Goal: Find specific page/section: Find specific page/section

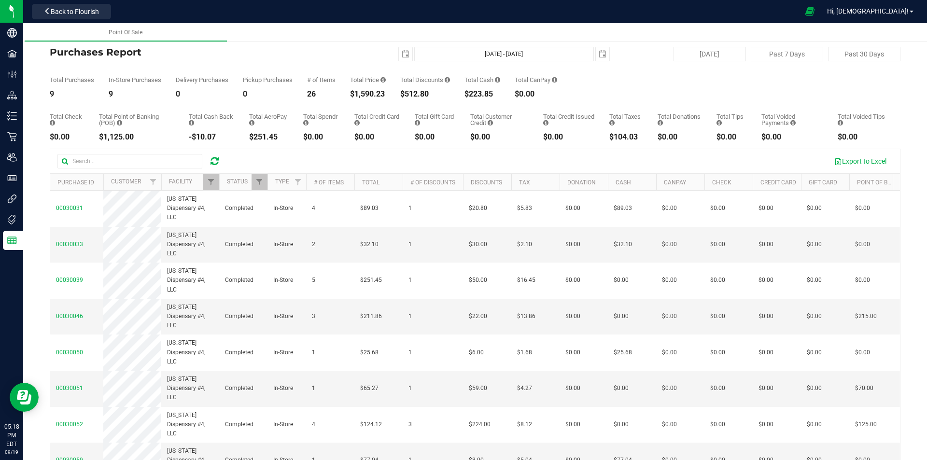
click at [216, 161] on icon at bounding box center [214, 161] width 8 height 10
click at [207, 181] on link "Filter" at bounding box center [211, 182] width 16 height 16
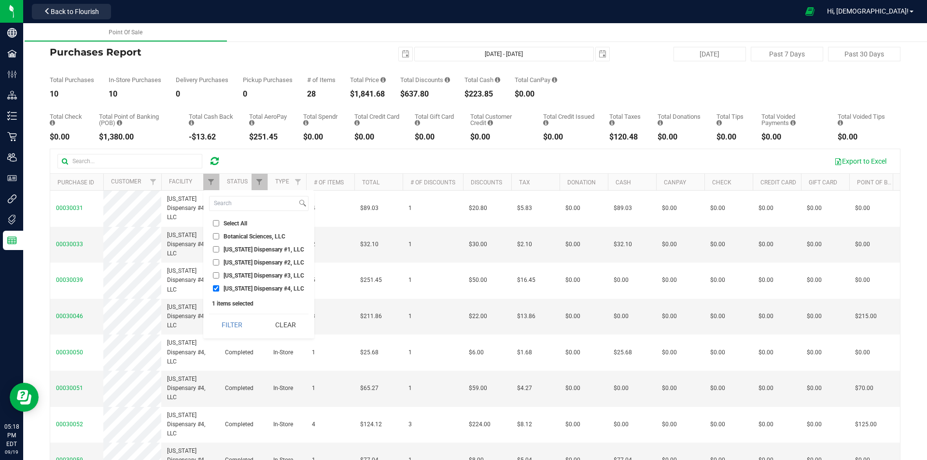
click at [237, 247] on span "[US_STATE] Dispensary #1, LLC" at bounding box center [264, 250] width 81 height 6
click at [219, 247] on input "[US_STATE] Dispensary #1, LLC" at bounding box center [216, 249] width 6 height 6
checkbox input "true"
click at [238, 294] on li "[US_STATE] Dispensary #4, LLC" at bounding box center [258, 288] width 99 height 10
click at [238, 287] on span "[US_STATE] Dispensary #4, LLC" at bounding box center [264, 289] width 81 height 6
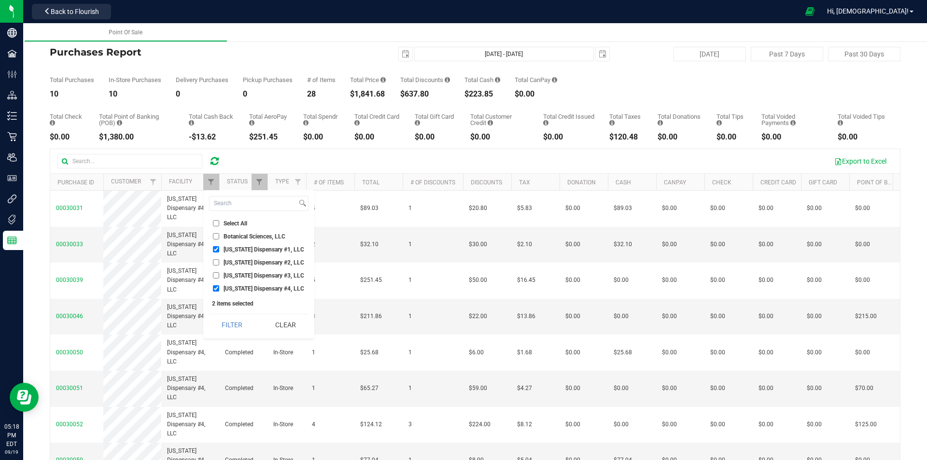
click at [219, 287] on input "[US_STATE] Dispensary #4, LLC" at bounding box center [216, 288] width 6 height 6
checkbox input "false"
click at [231, 324] on button "Filter" at bounding box center [232, 324] width 46 height 21
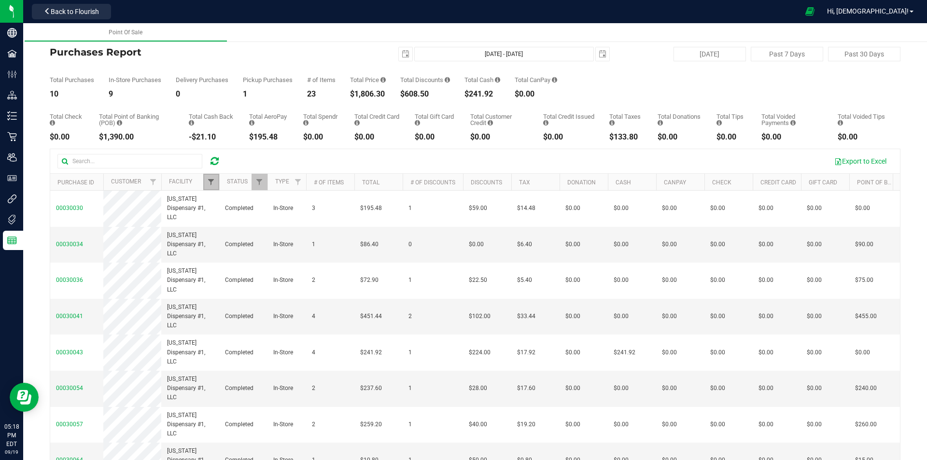
click at [209, 184] on span "Filter" at bounding box center [211, 182] width 8 height 8
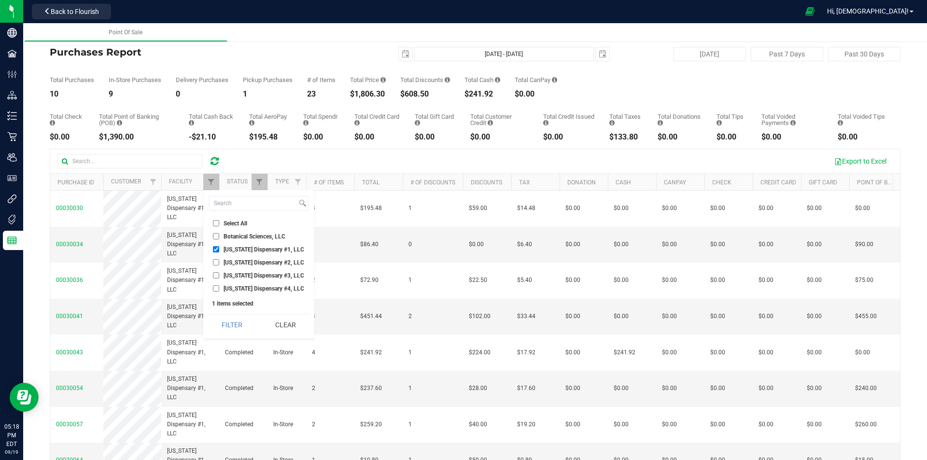
click at [267, 249] on span "[US_STATE] Dispensary #1, LLC" at bounding box center [264, 250] width 81 height 6
click at [219, 249] on input "[US_STATE] Dispensary #1, LLC" at bounding box center [216, 249] width 6 height 6
checkbox input "false"
click at [270, 265] on span "[US_STATE] Dispensary #2, LLC" at bounding box center [264, 263] width 81 height 6
click at [219, 265] on input "[US_STATE] Dispensary #2, LLC" at bounding box center [216, 262] width 6 height 6
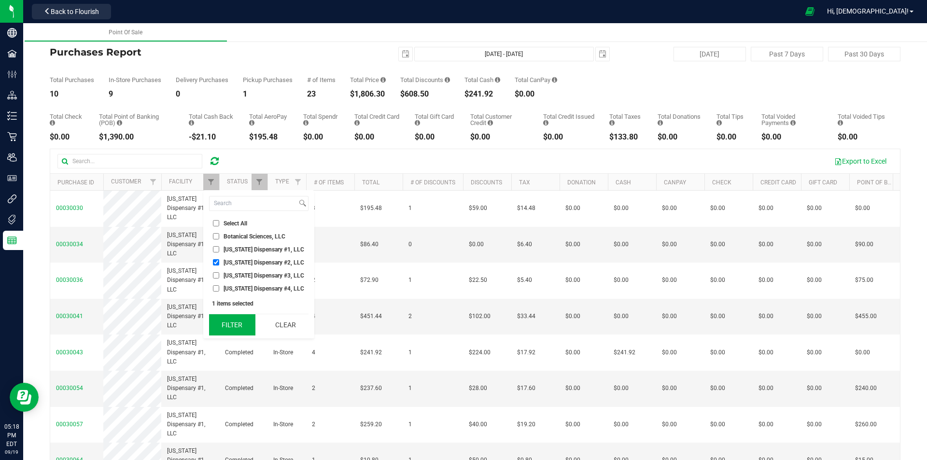
click at [248, 320] on button "Filter" at bounding box center [232, 324] width 46 height 21
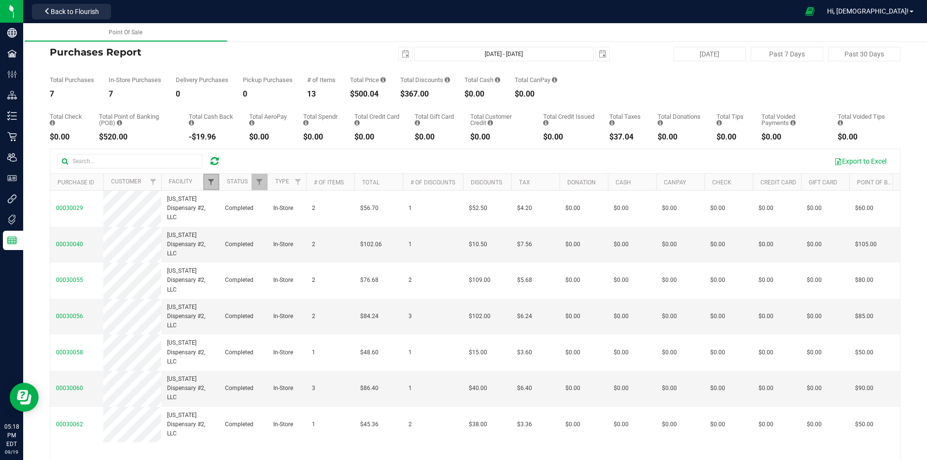
click at [210, 184] on span "Filter" at bounding box center [211, 182] width 8 height 8
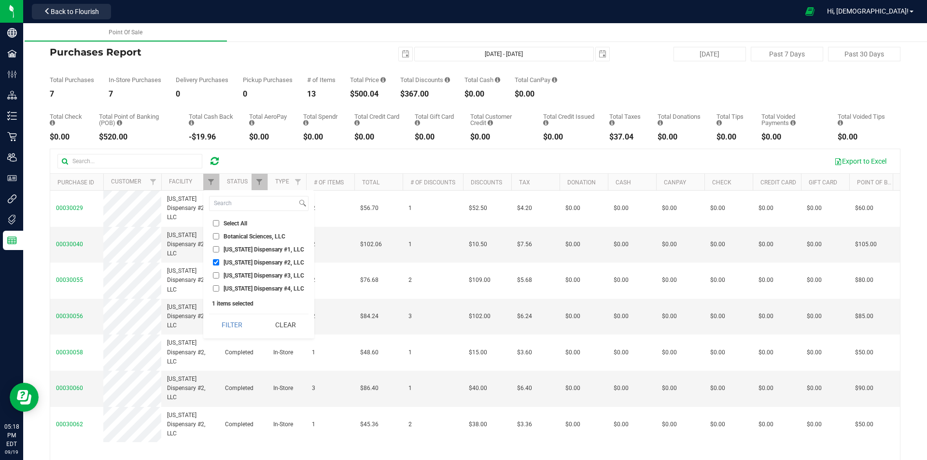
click at [248, 263] on span "[US_STATE] Dispensary #2, LLC" at bounding box center [264, 263] width 81 height 6
click at [219, 263] on input "[US_STATE] Dispensary #2, LLC" at bounding box center [216, 262] width 6 height 6
checkbox input "false"
click at [253, 274] on span "[US_STATE] Dispensary #3, LLC" at bounding box center [264, 276] width 81 height 6
click at [219, 274] on input "[US_STATE] Dispensary #3, LLC" at bounding box center [216, 275] width 6 height 6
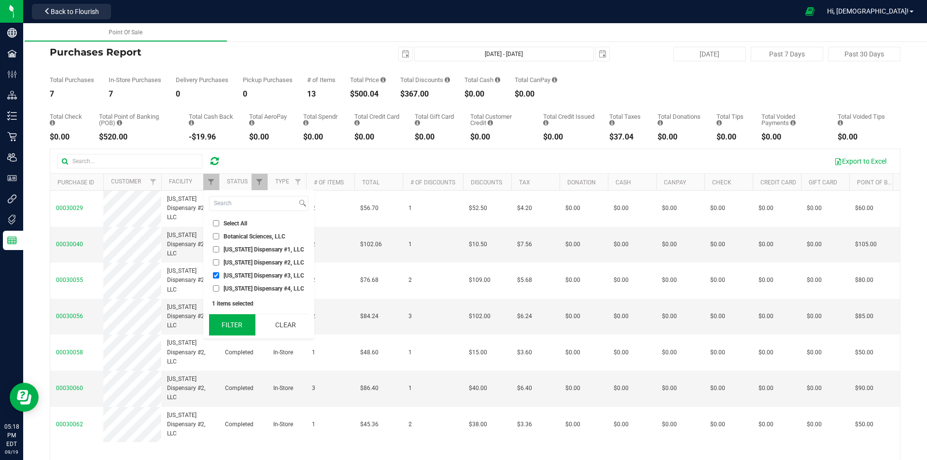
click at [247, 316] on button "Filter" at bounding box center [232, 324] width 46 height 21
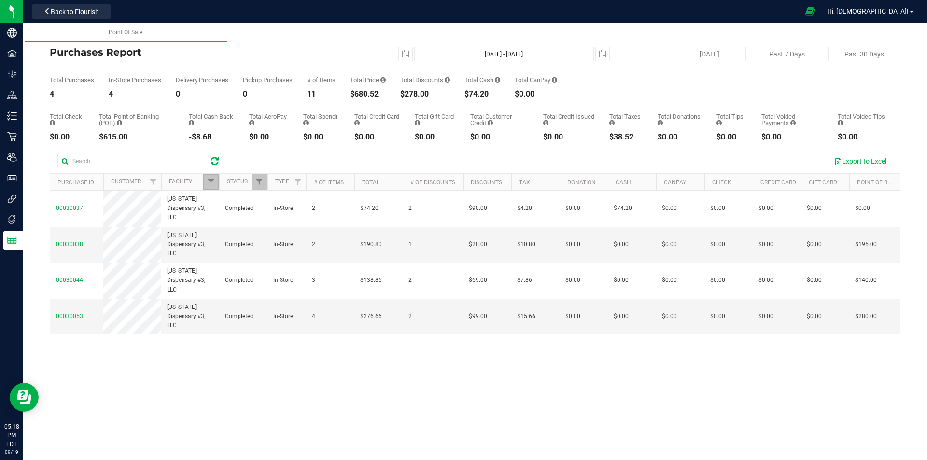
click at [211, 182] on span "Filter" at bounding box center [211, 182] width 8 height 8
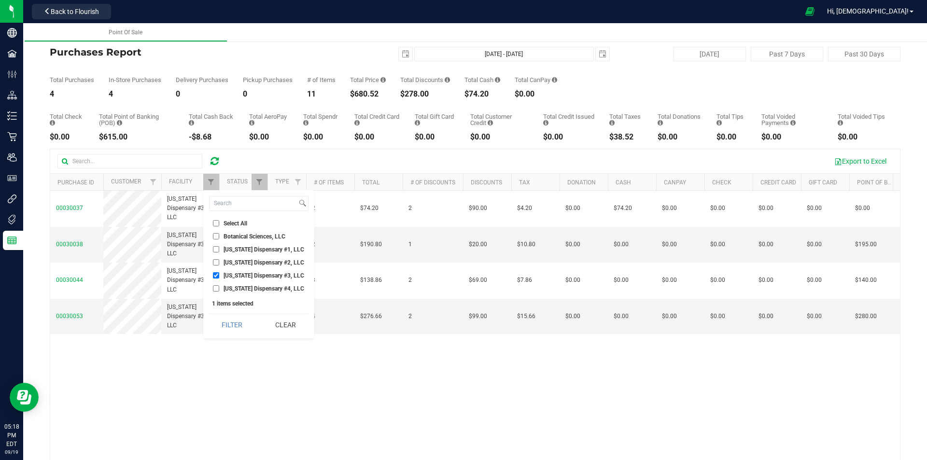
click at [233, 274] on span "[US_STATE] Dispensary #3, LLC" at bounding box center [264, 276] width 81 height 6
click at [219, 274] on input "[US_STATE] Dispensary #3, LLC" at bounding box center [216, 275] width 6 height 6
checkbox input "false"
click at [238, 293] on li "[US_STATE] Dispensary #4, LLC" at bounding box center [258, 288] width 99 height 10
click at [226, 293] on li "[US_STATE] Dispensary #4, LLC" at bounding box center [258, 288] width 99 height 10
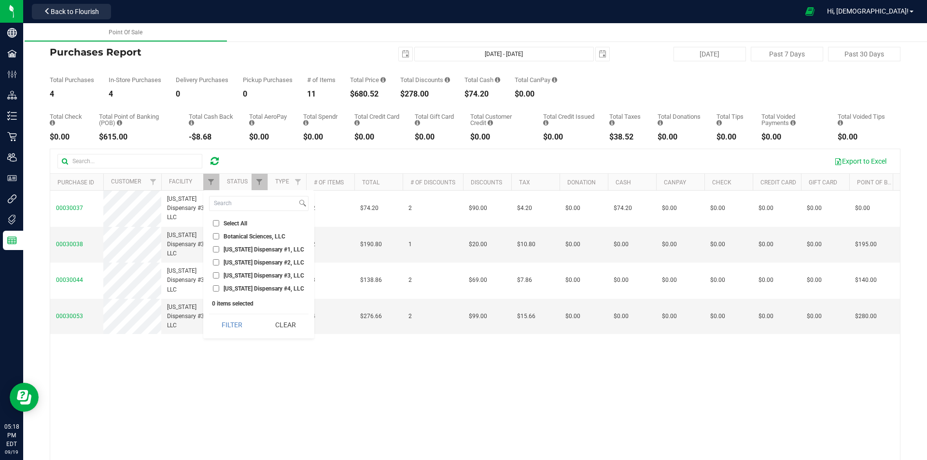
click at [226, 289] on span "[US_STATE] Dispensary #4, LLC" at bounding box center [264, 289] width 81 height 6
click at [219, 289] on input "[US_STATE] Dispensary #4, LLC" at bounding box center [216, 288] width 6 height 6
checkbox input "true"
click at [228, 323] on button "Filter" at bounding box center [232, 324] width 46 height 21
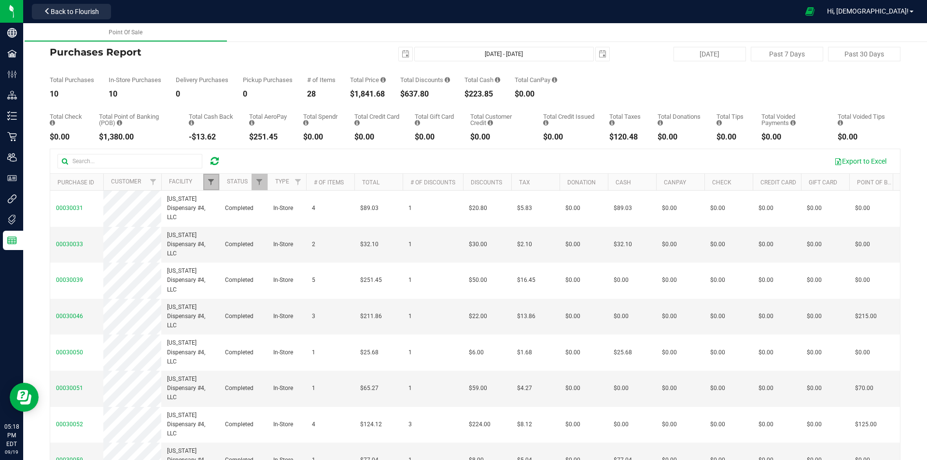
click at [211, 183] on span "Filter" at bounding box center [211, 182] width 8 height 8
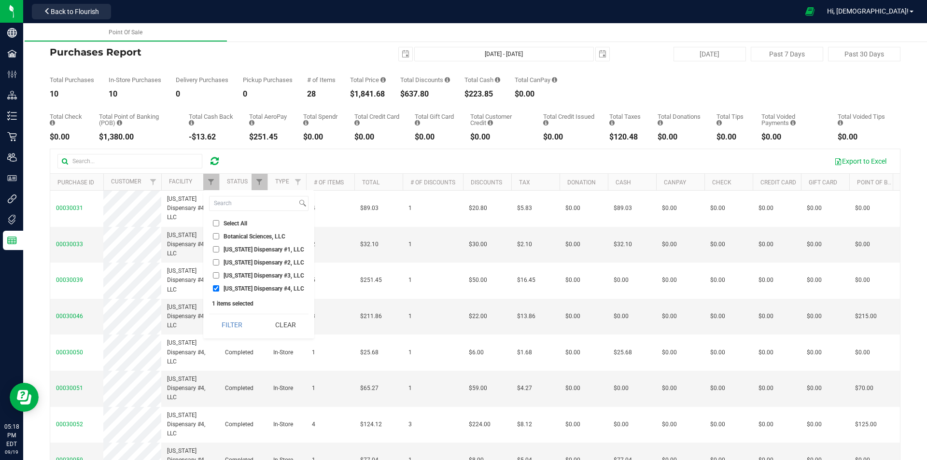
click at [224, 250] on span "[US_STATE] Dispensary #1, LLC" at bounding box center [264, 250] width 81 height 6
click at [219, 250] on input "[US_STATE] Dispensary #1, LLC" at bounding box center [216, 249] width 6 height 6
checkbox input "true"
click at [239, 287] on span "[US_STATE] Dispensary #4, LLC" at bounding box center [264, 289] width 81 height 6
click at [219, 287] on input "[US_STATE] Dispensary #4, LLC" at bounding box center [216, 288] width 6 height 6
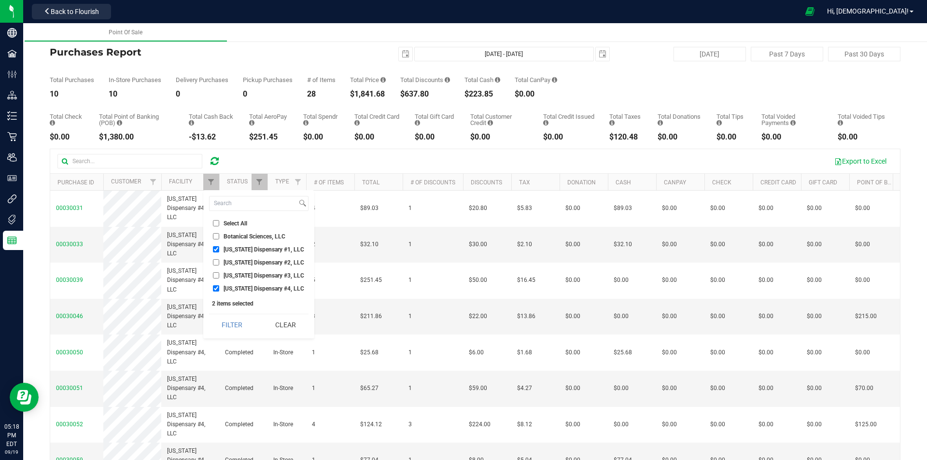
checkbox input "false"
click at [244, 332] on button "Filter" at bounding box center [232, 324] width 46 height 21
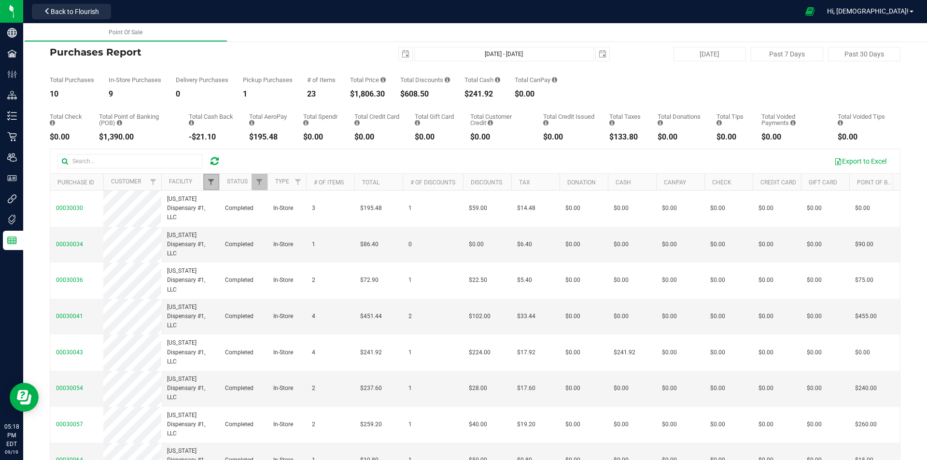
click at [210, 182] on span "Filter" at bounding box center [211, 182] width 8 height 8
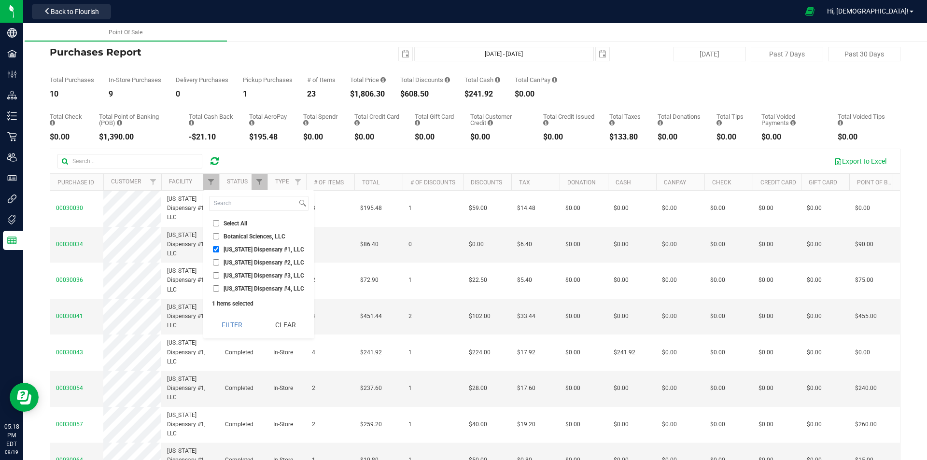
click at [246, 252] on span "[US_STATE] Dispensary #1, LLC" at bounding box center [264, 250] width 81 height 6
click at [219, 252] on input "[US_STATE] Dispensary #1, LLC" at bounding box center [216, 249] width 6 height 6
checkbox input "false"
click at [247, 287] on span "[US_STATE] Dispensary #4, LLC" at bounding box center [264, 289] width 81 height 6
click at [219, 287] on input "[US_STATE] Dispensary #4, LLC" at bounding box center [216, 288] width 6 height 6
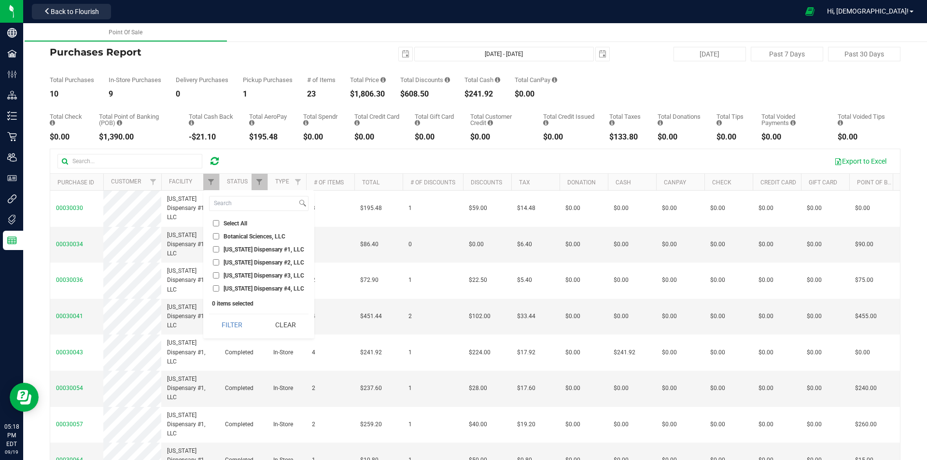
checkbox input "true"
click at [222, 314] on button "Filter" at bounding box center [232, 324] width 46 height 21
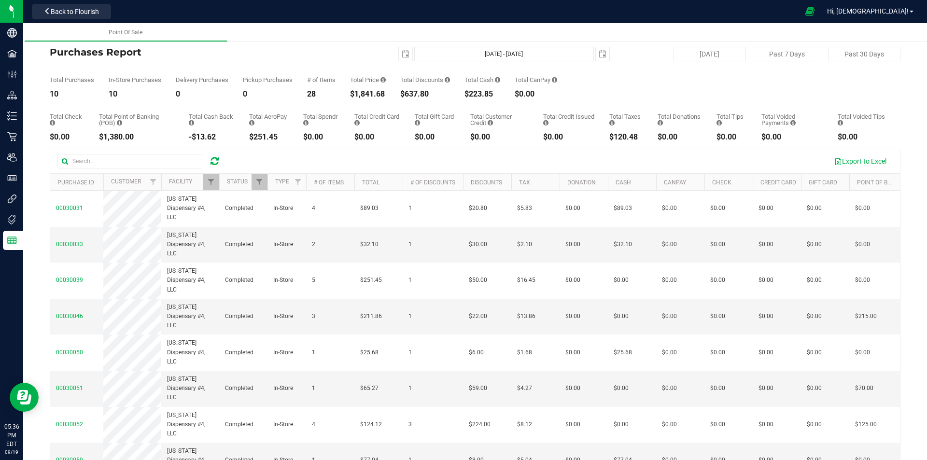
click at [214, 162] on icon at bounding box center [214, 161] width 8 height 10
click at [210, 182] on span "Filter" at bounding box center [211, 182] width 8 height 8
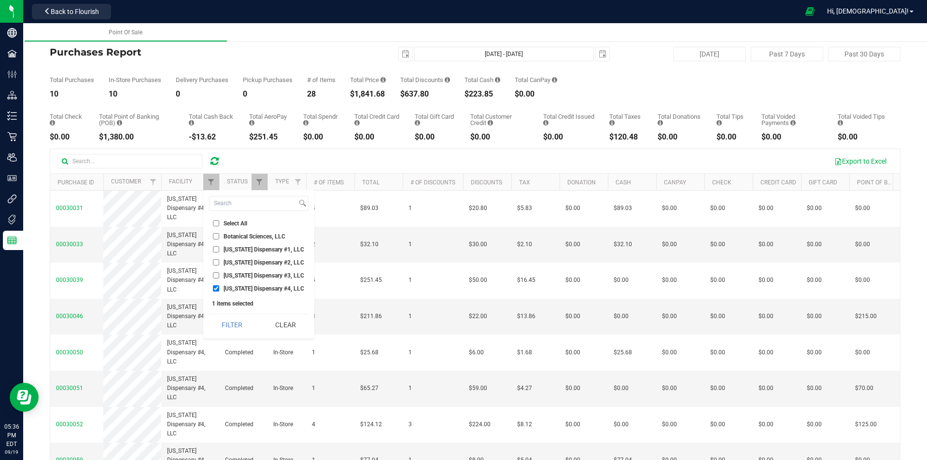
click at [250, 250] on span "[US_STATE] Dispensary #1, LLC" at bounding box center [264, 250] width 81 height 6
click at [219, 250] on input "[US_STATE] Dispensary #1, LLC" at bounding box center [216, 249] width 6 height 6
checkbox input "true"
click at [245, 289] on span "[US_STATE] Dispensary #4, LLC" at bounding box center [264, 289] width 81 height 6
click at [219, 289] on input "[US_STATE] Dispensary #4, LLC" at bounding box center [216, 288] width 6 height 6
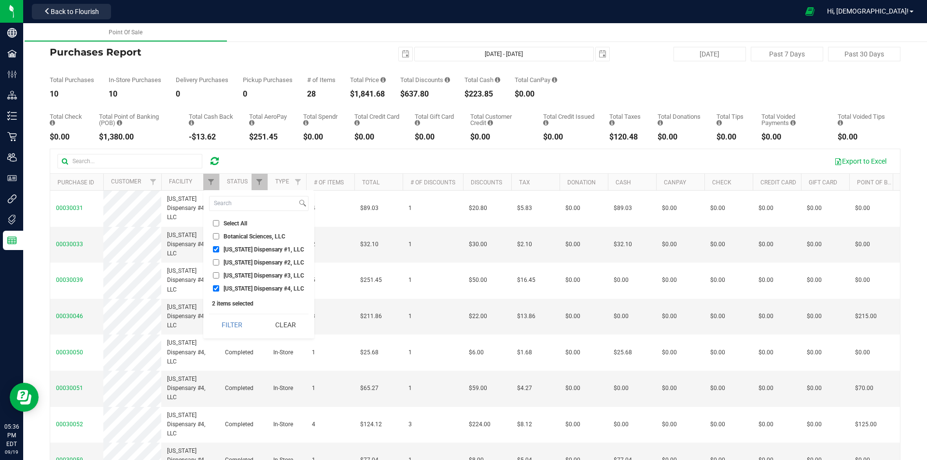
checkbox input "false"
click at [238, 322] on button "Filter" at bounding box center [232, 324] width 46 height 21
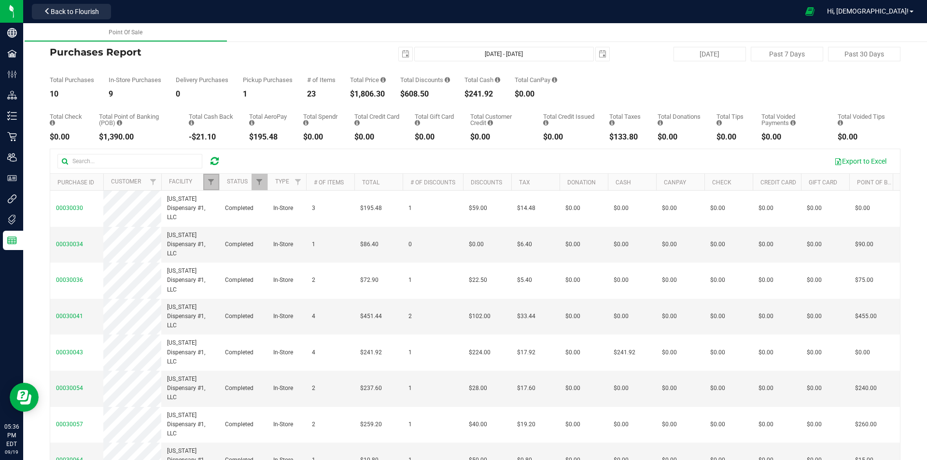
click at [210, 177] on link "Filter" at bounding box center [211, 182] width 16 height 16
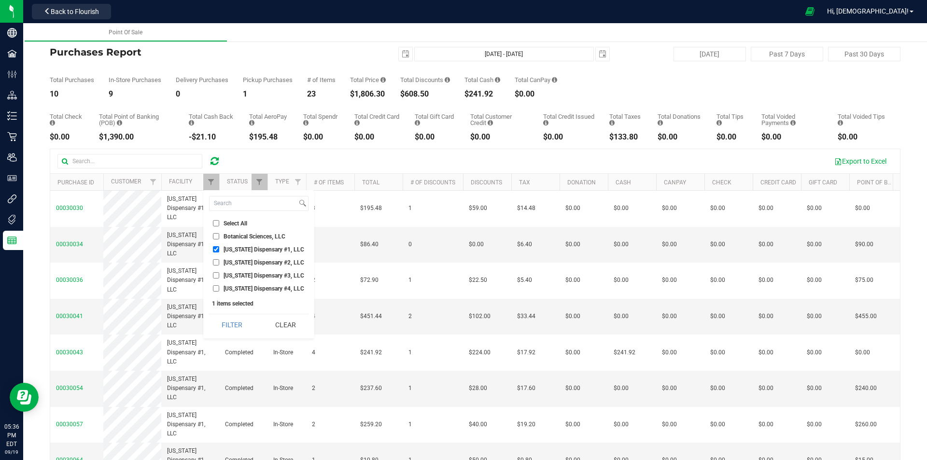
click at [244, 247] on span "[US_STATE] Dispensary #1, LLC" at bounding box center [264, 250] width 81 height 6
click at [219, 247] on input "[US_STATE] Dispensary #1, LLC" at bounding box center [216, 249] width 6 height 6
checkbox input "false"
click at [248, 265] on span "[US_STATE] Dispensary #2, LLC" at bounding box center [264, 263] width 81 height 6
click at [219, 265] on input "[US_STATE] Dispensary #2, LLC" at bounding box center [216, 262] width 6 height 6
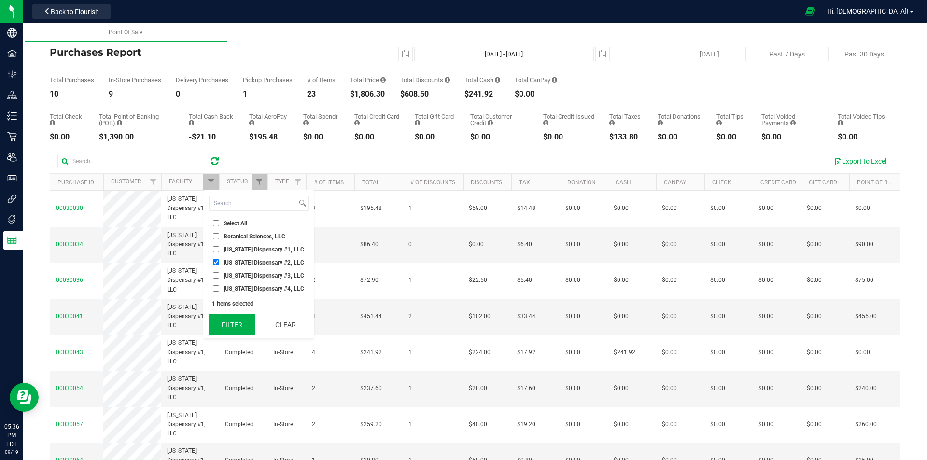
click at [233, 317] on button "Filter" at bounding box center [232, 324] width 46 height 21
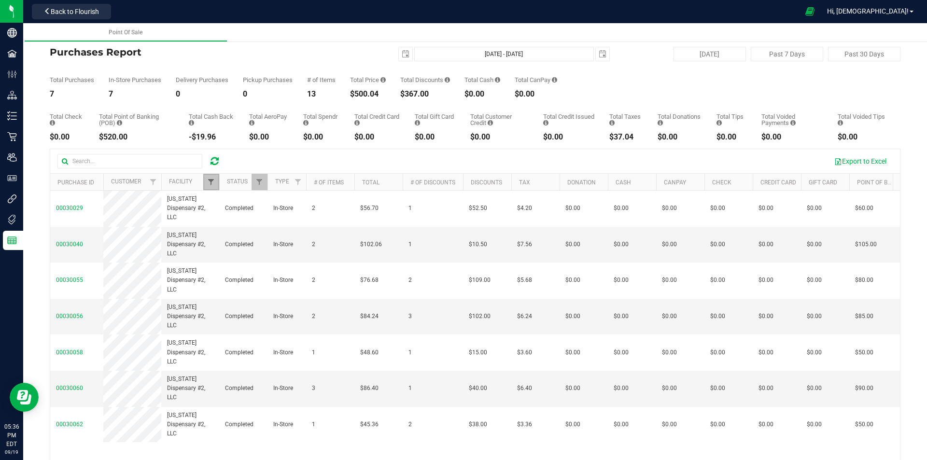
click at [211, 181] on span "Filter" at bounding box center [211, 182] width 8 height 8
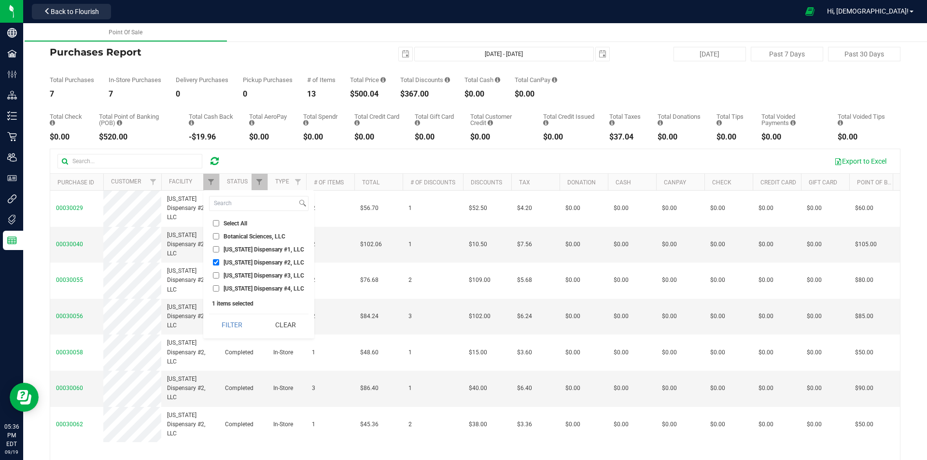
drag, startPoint x: 251, startPoint y: 263, endPoint x: 254, endPoint y: 270, distance: 7.8
click at [251, 263] on span "[US_STATE] Dispensary #2, LLC" at bounding box center [264, 263] width 81 height 6
click at [219, 263] on input "[US_STATE] Dispensary #2, LLC" at bounding box center [216, 262] width 6 height 6
checkbox input "false"
click at [254, 275] on span "[US_STATE] Dispensary #3, LLC" at bounding box center [264, 276] width 81 height 6
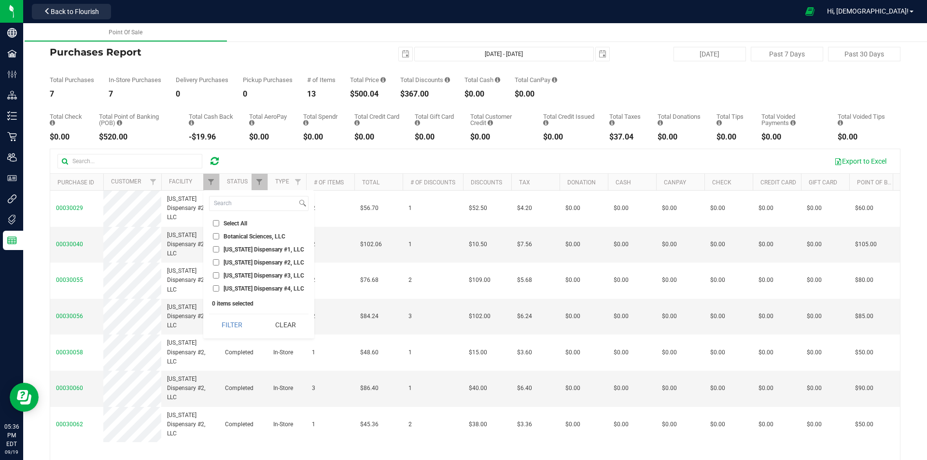
click at [219, 275] on input "[US_STATE] Dispensary #3, LLC" at bounding box center [216, 275] width 6 height 6
click at [237, 326] on button "Filter" at bounding box center [232, 324] width 46 height 21
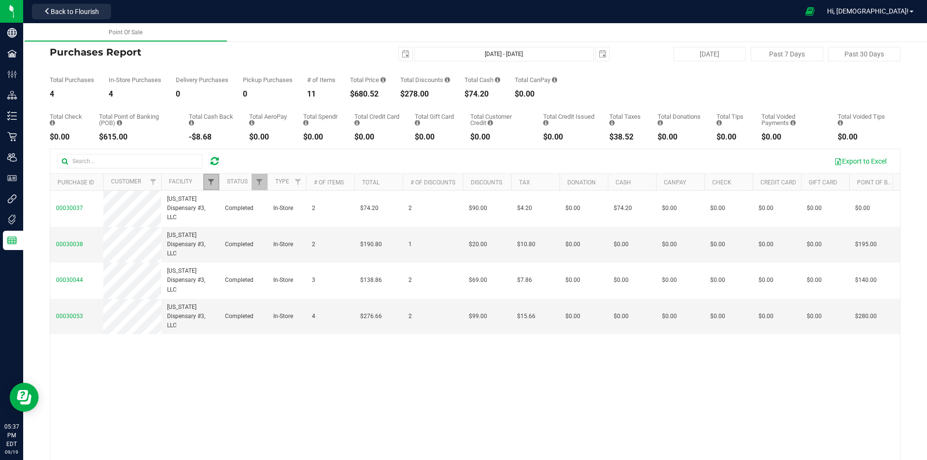
click at [213, 183] on span "Filter" at bounding box center [211, 182] width 8 height 8
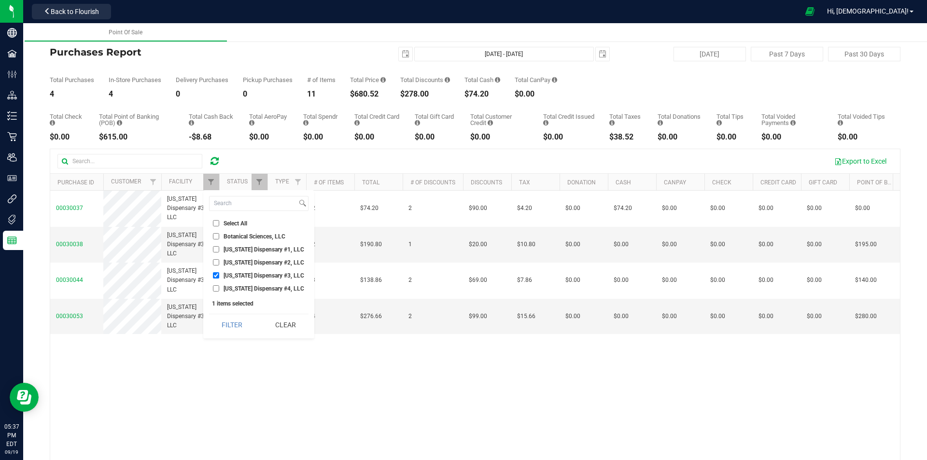
click at [242, 274] on span "[US_STATE] Dispensary #3, LLC" at bounding box center [264, 276] width 81 height 6
click at [219, 274] on input "[US_STATE] Dispensary #3, LLC" at bounding box center [216, 275] width 6 height 6
checkbox input "false"
click at [247, 288] on span "[US_STATE] Dispensary #4, LLC" at bounding box center [264, 289] width 81 height 6
click at [219, 288] on input "[US_STATE] Dispensary #4, LLC" at bounding box center [216, 288] width 6 height 6
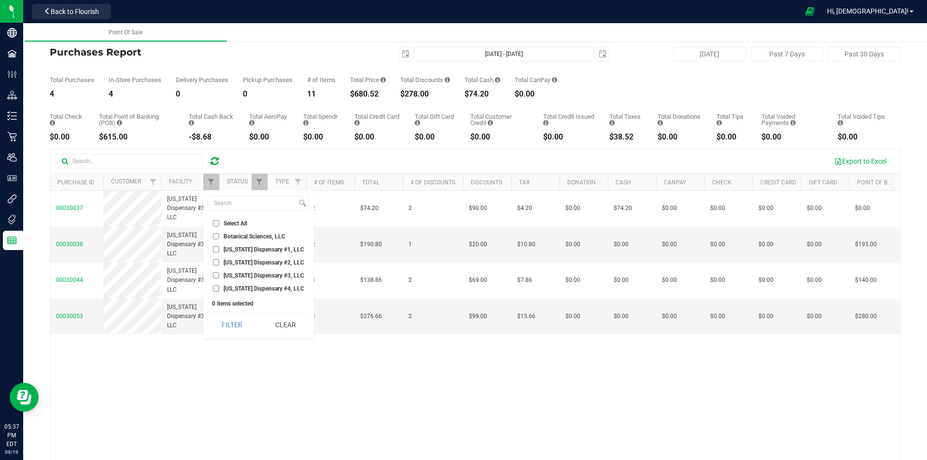
checkbox input "true"
click at [248, 316] on button "Filter" at bounding box center [232, 324] width 46 height 21
